Goal: Check status: Check status

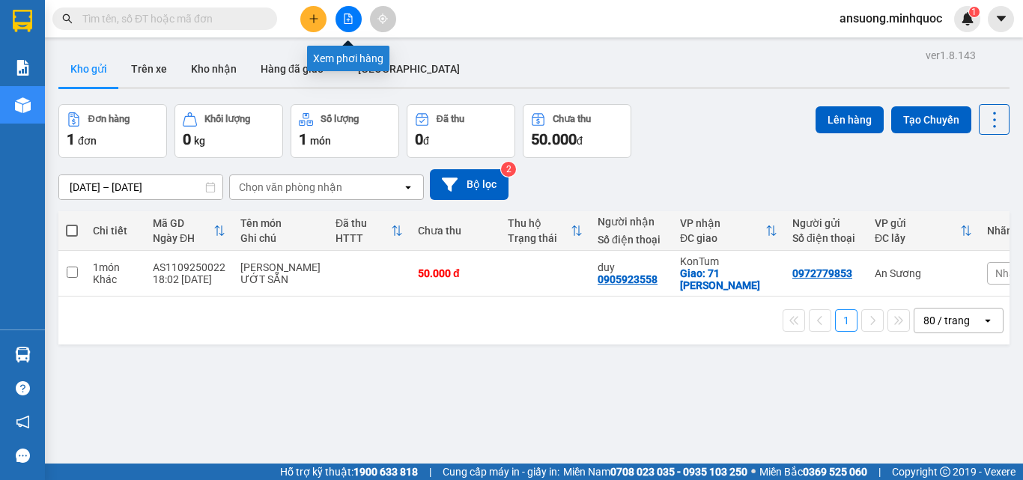
click at [361, 25] on div at bounding box center [348, 19] width 112 height 26
click at [350, 18] on icon "file-add" at bounding box center [348, 18] width 10 height 10
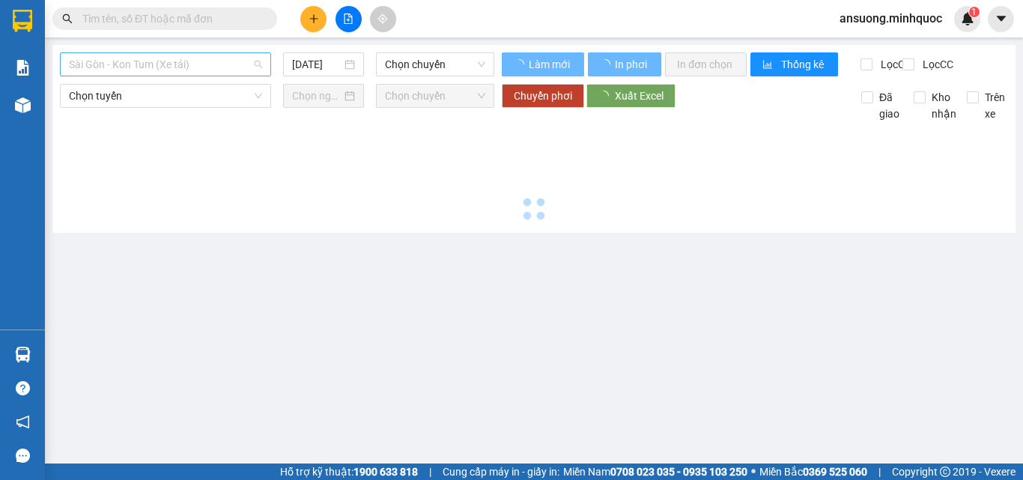
click at [115, 61] on span "Sài Gòn - Kon Tum (Xe tải)" at bounding box center [165, 64] width 193 height 22
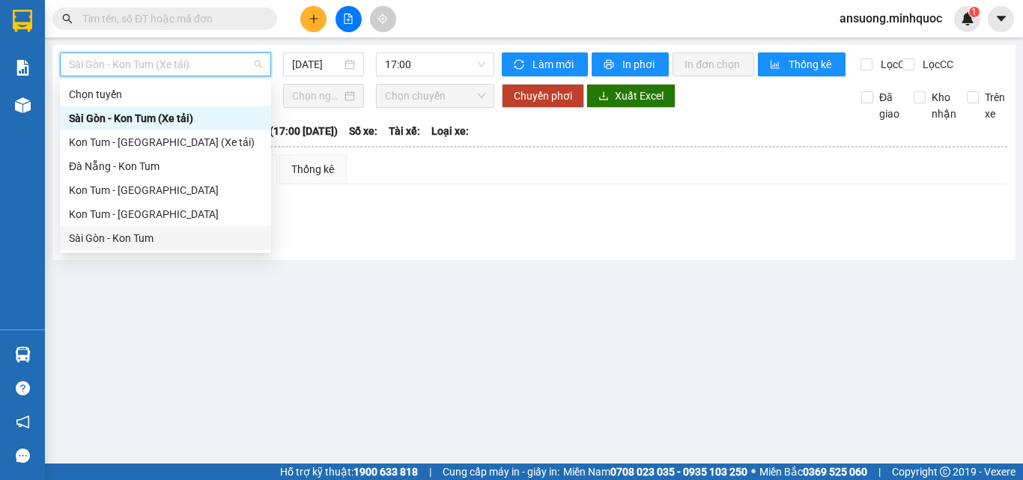
click at [110, 231] on div "Sài Gòn - Kon Tum" at bounding box center [165, 238] width 193 height 16
type input "[DATE]"
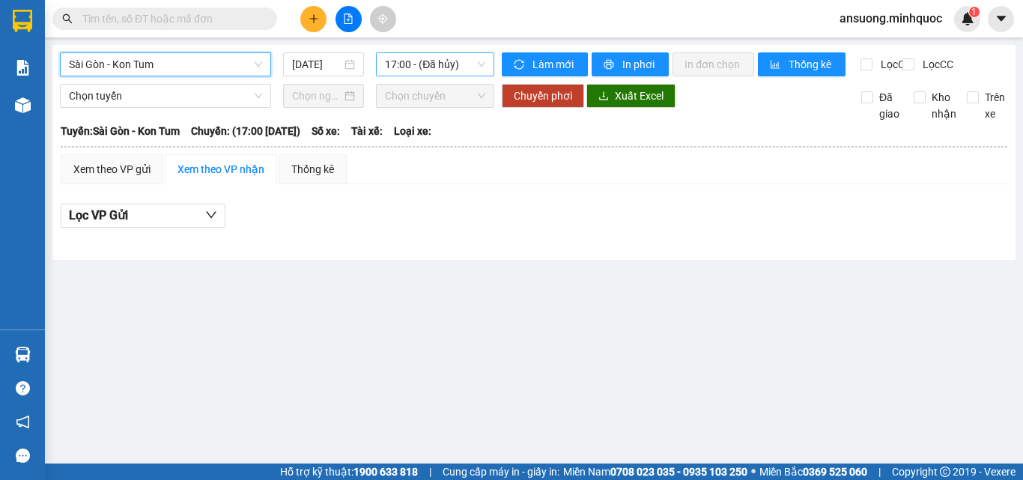
click at [412, 70] on span "17:00 - (Đã hủy)" at bounding box center [435, 64] width 100 height 22
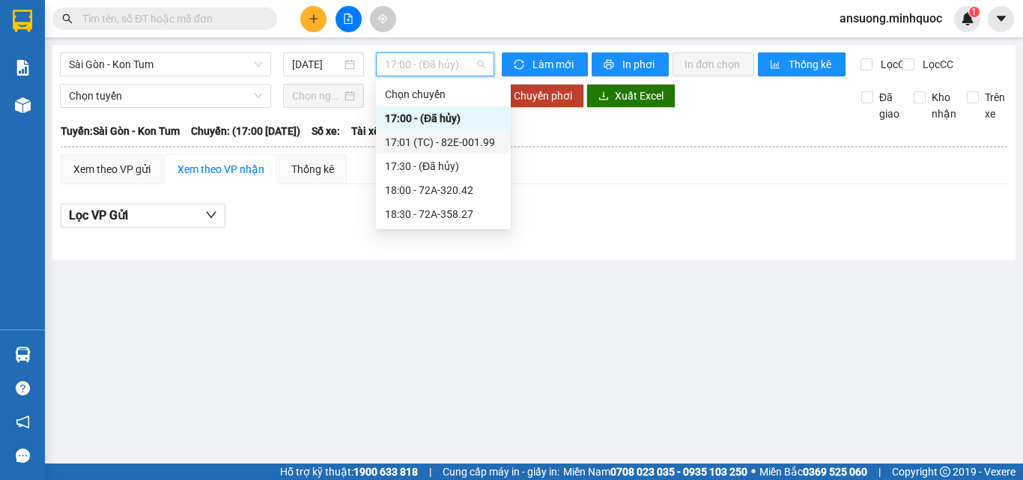
click at [442, 139] on div "17:01 (TC) - 82E-001.99" at bounding box center [443, 142] width 117 height 16
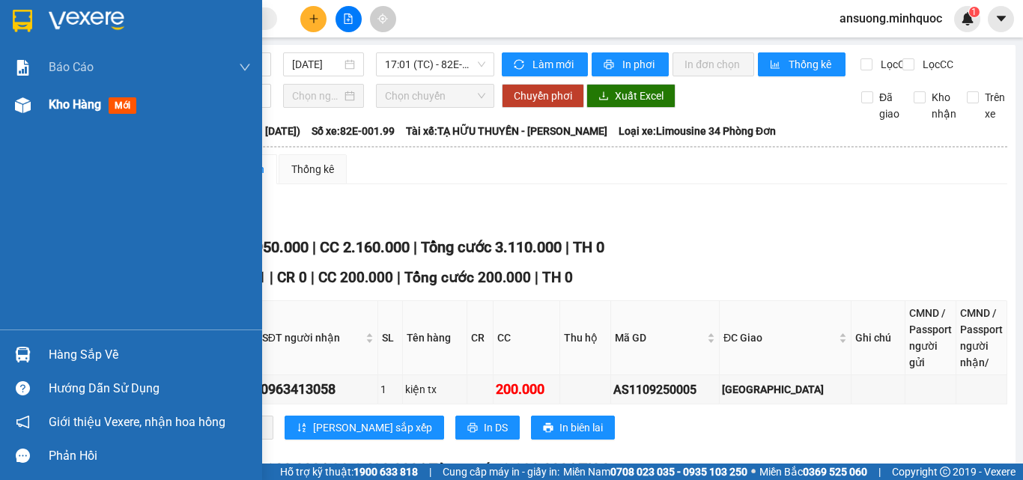
click at [21, 110] on img at bounding box center [23, 105] width 16 height 16
